Goal: Task Accomplishment & Management: Manage account settings

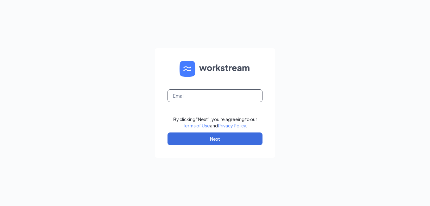
click at [188, 97] on input "text" at bounding box center [215, 95] width 95 height 13
type input "[EMAIL_ADDRESS][DOMAIN_NAME]"
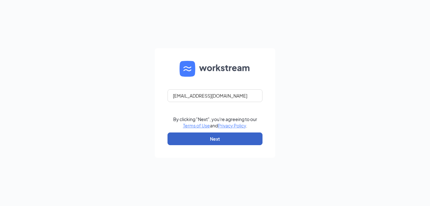
click at [204, 136] on button "Next" at bounding box center [215, 138] width 95 height 13
